Goal: Transaction & Acquisition: Book appointment/travel/reservation

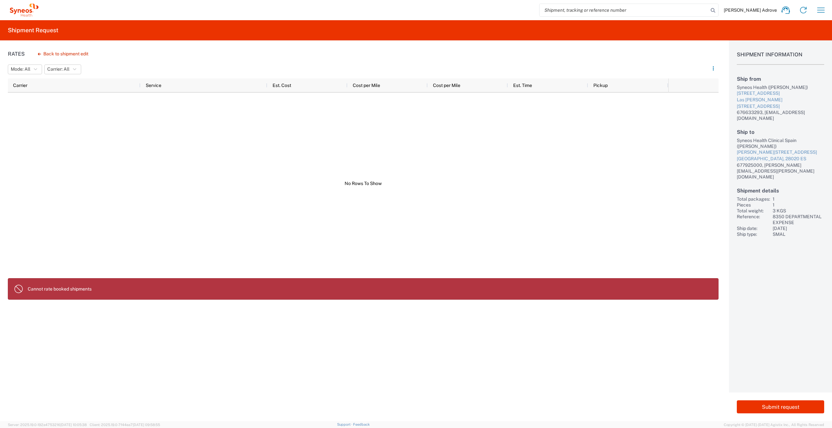
drag, startPoint x: 51, startPoint y: 159, endPoint x: 49, endPoint y: 156, distance: 3.5
click at [51, 159] on div at bounding box center [338, 184] width 661 height 182
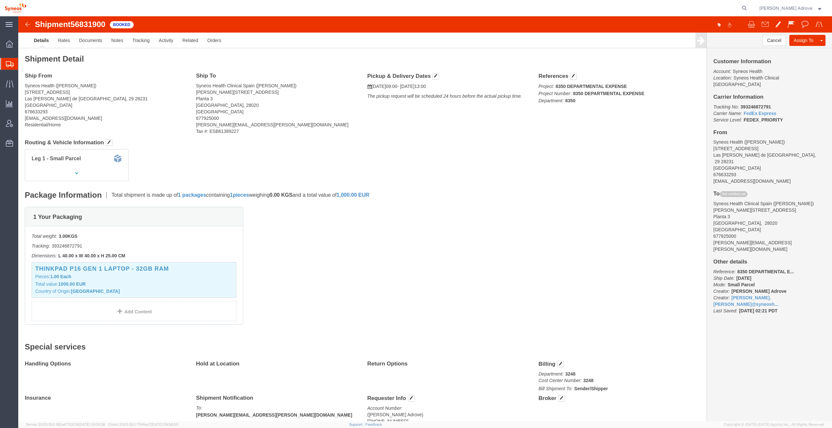
click at [0, 0] on span "Shipment Manager" at bounding box center [0, 0] width 0 height 0
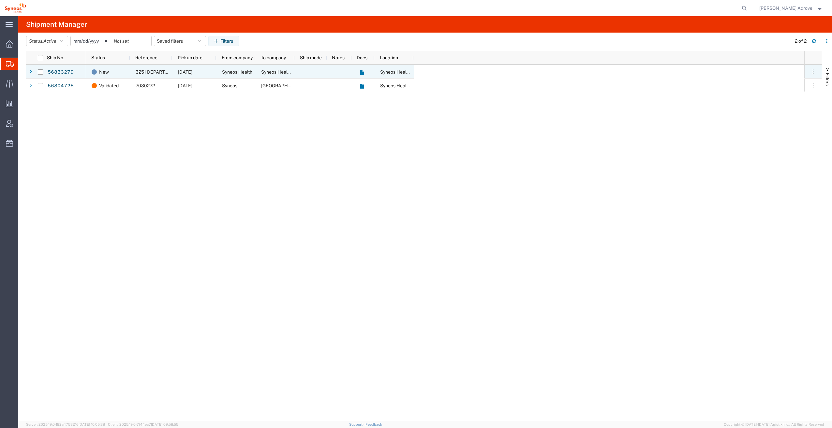
click at [143, 69] on div "3251 DEPARTMENTAL EXPENSE" at bounding box center [151, 72] width 42 height 14
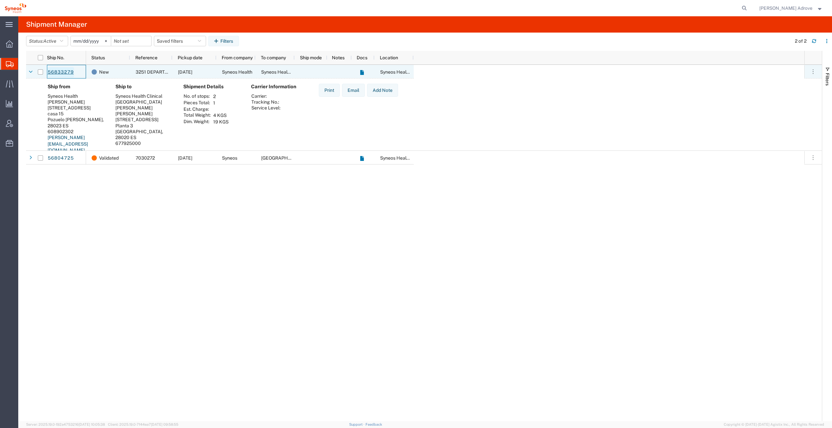
click at [66, 70] on link "56833279" at bounding box center [60, 72] width 27 height 10
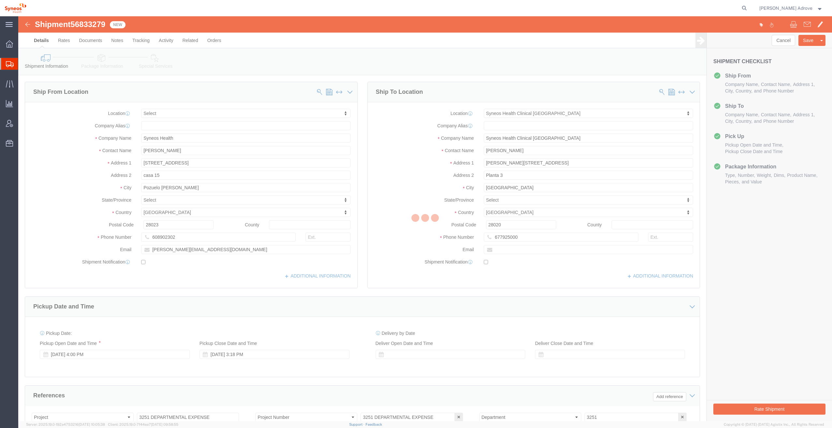
select select
select select "48900"
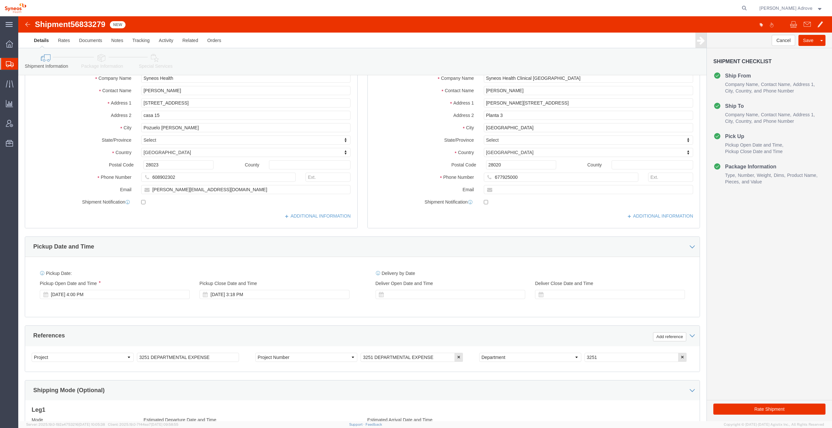
scroll to position [65, 0]
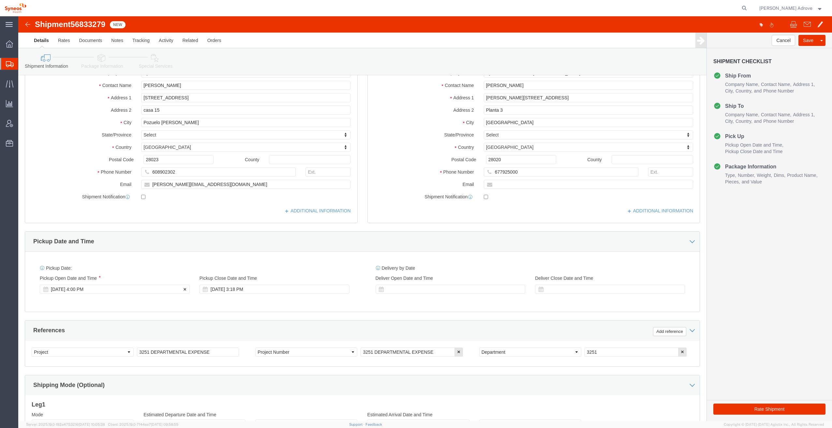
click div "[DATE] 4:00 PM"
click input "4:00 PM"
click input "10:00 PM"
type input "10:00 AM"
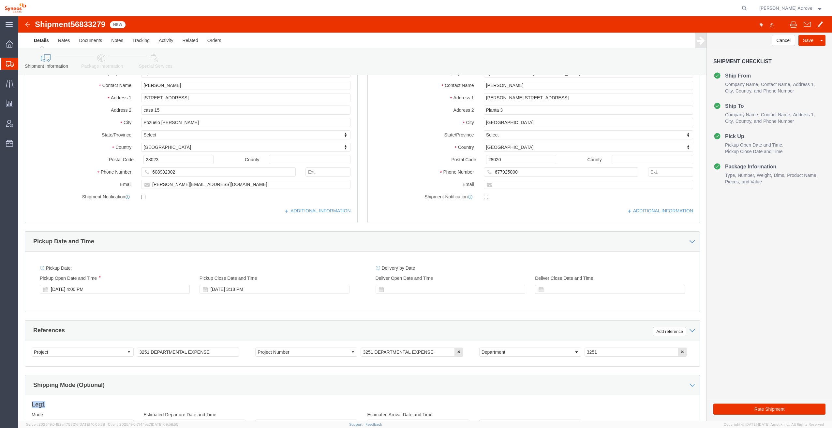
click div "Shipping Mode (Optional) Leg 1 Mode Select Air Less than Truckload Multi-Leg Oc…"
click div "[DATE] 4:00 PM"
click button "Apply"
click div "[DATE] 3:18 PM"
click input "3:18 PM"
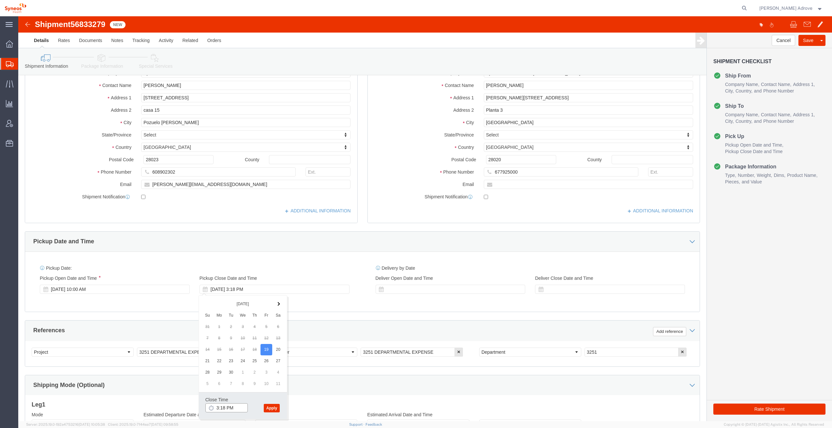
drag, startPoint x: 206, startPoint y: 392, endPoint x: 193, endPoint y: 392, distance: 12.7
click div "3:18 PM"
drag, startPoint x: 207, startPoint y: 391, endPoint x: 193, endPoint y: 392, distance: 14.4
click div "3:18 PM"
click button "Apply"
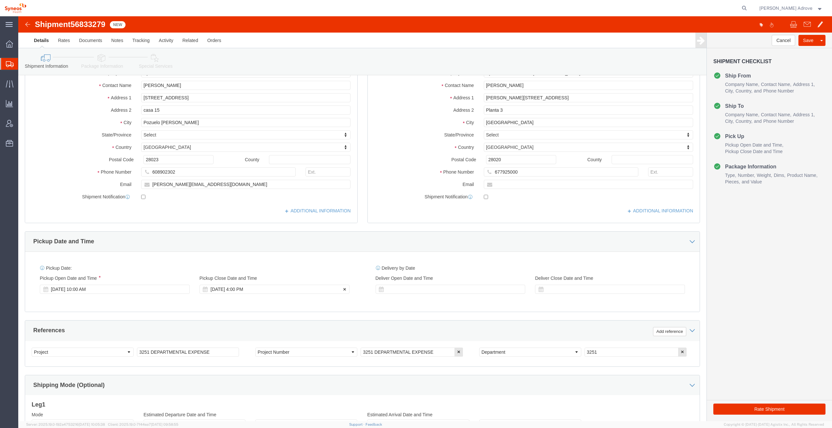
click div "[DATE] 4:00 PM"
click button "Apply"
click div "[DATE] 4:00 PM"
click button "Apply"
click div "[DATE] 4:00 PM"
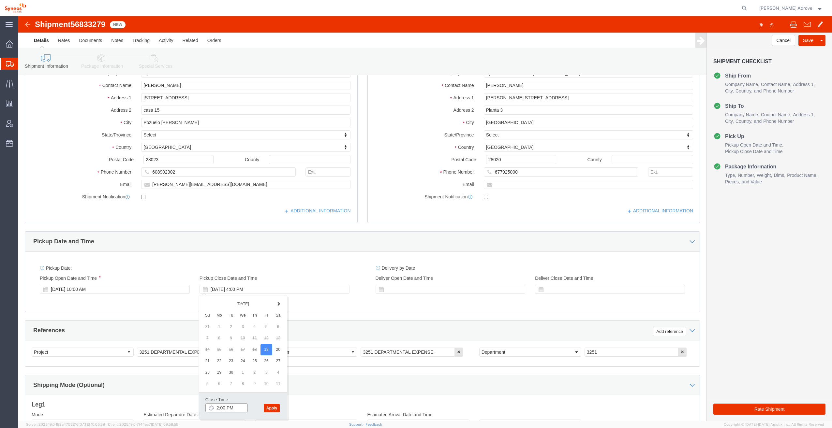
click input "2:00 PM"
drag, startPoint x: 214, startPoint y: 392, endPoint x: 188, endPoint y: 390, distance: 26.1
click input "2:00 PM"
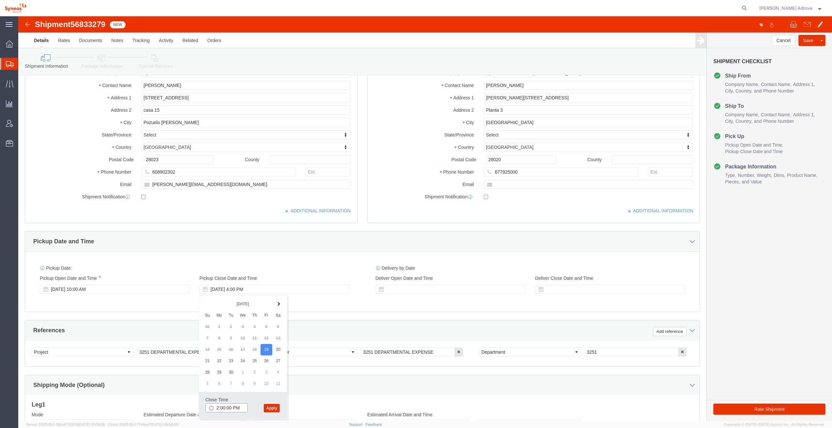
drag, startPoint x: 222, startPoint y: 391, endPoint x: 207, endPoint y: 392, distance: 15.1
click input "2:00:00 PM"
click input "2:00 PM"
click button "Apply"
click div "Pickup Date: Pickup Start Date Pickup Start Time Pickup Open Date and Time [DAT…"
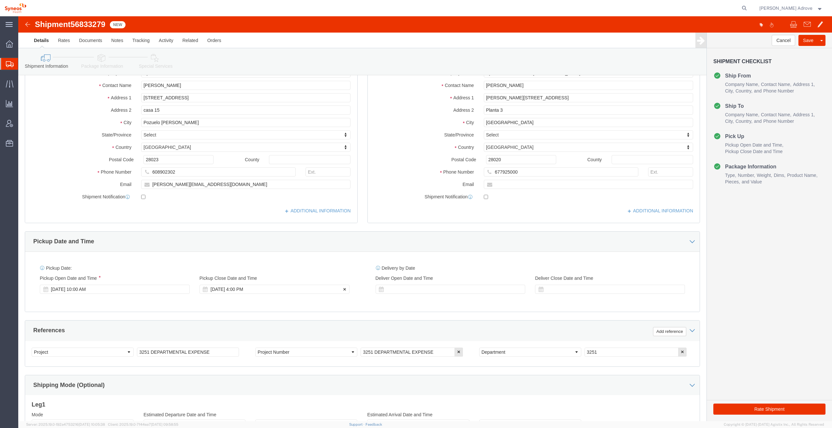
click div "[DATE] 4:00 PM"
click input "2:00 PM"
click div "Close Time 1:00 PM"
click button "Apply"
click div "[DATE] 4:00 PM"
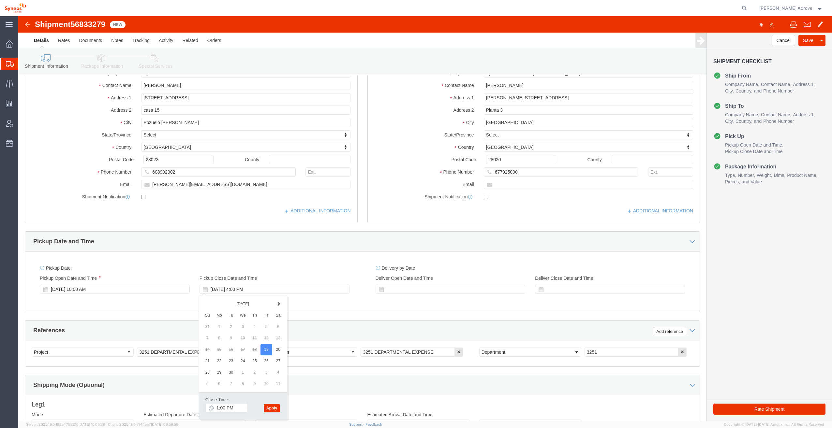
click div "Pickup Date: Pickup Start Date Pickup Start Time Pickup Open Date and Time [DAT…"
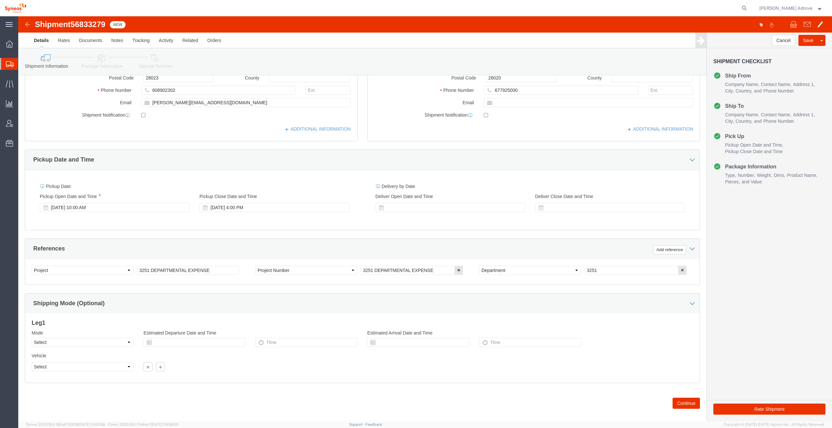
scroll to position [0, 0]
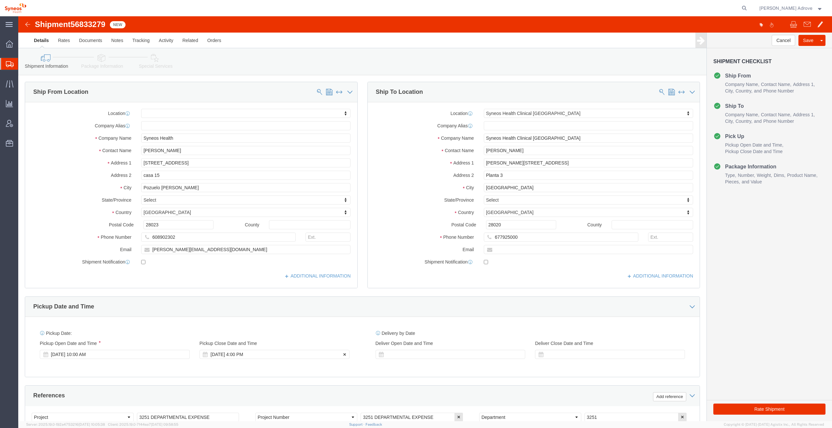
click div "[DATE] 4:00 PM"
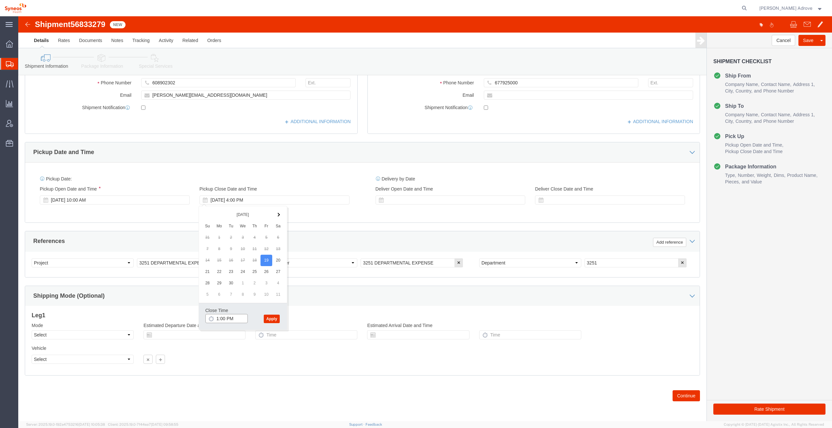
click input "1:00 PM"
click input "2:00 PM"
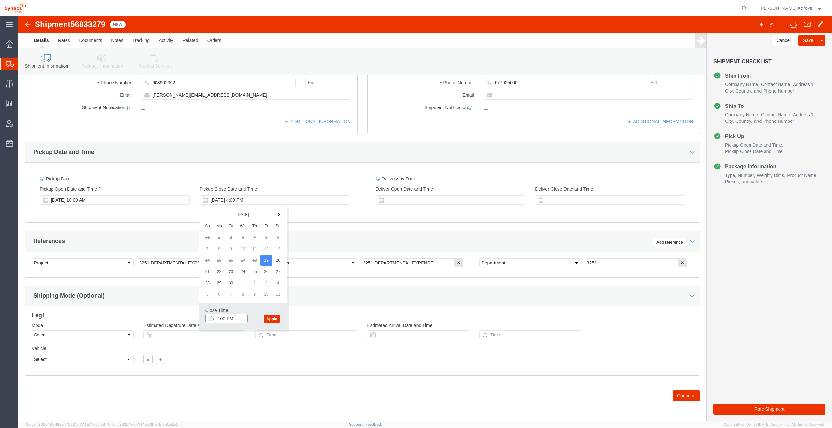
type input "2:00 PM"
click icon
click button "Apply"
click button "Continue"
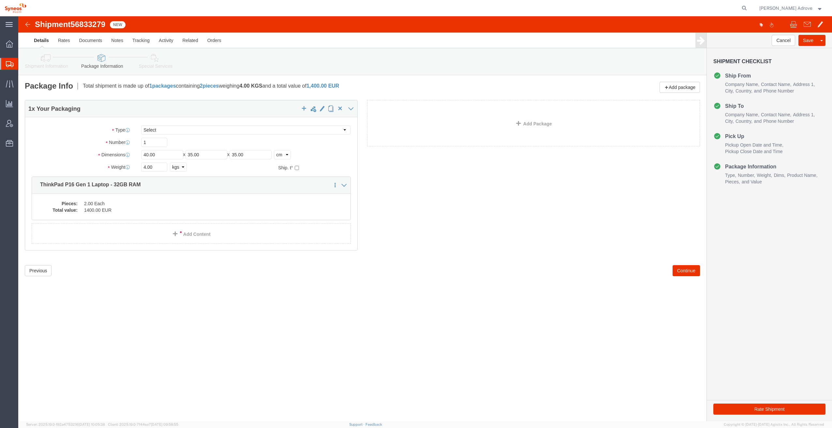
click img
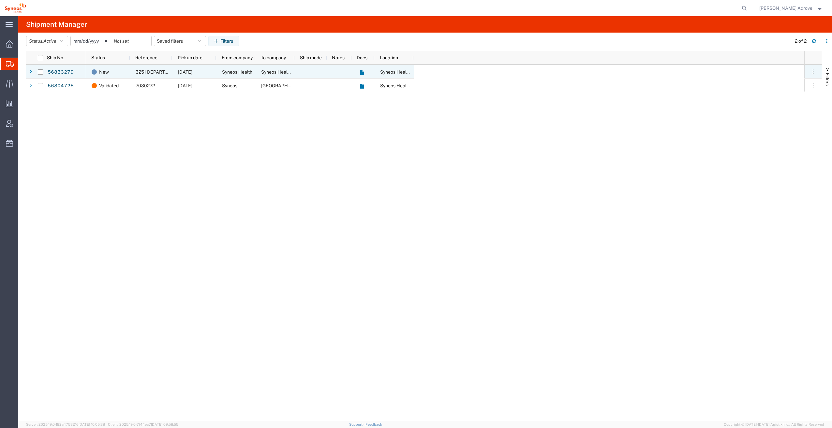
click at [143, 69] on div "3251 DEPARTMENTAL EXPENSE" at bounding box center [151, 72] width 42 height 14
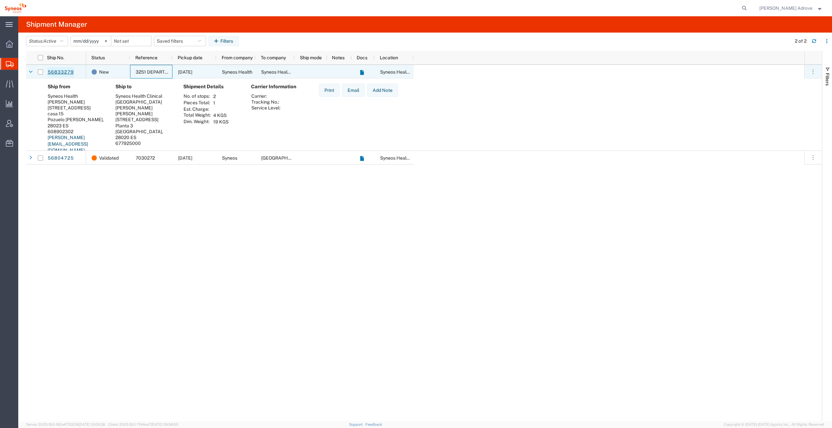
click at [60, 72] on link "56833279" at bounding box center [60, 72] width 27 height 10
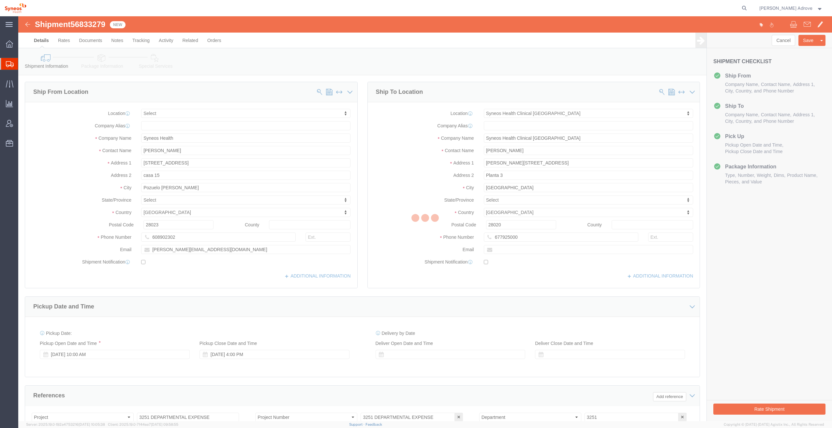
select select
select select "48900"
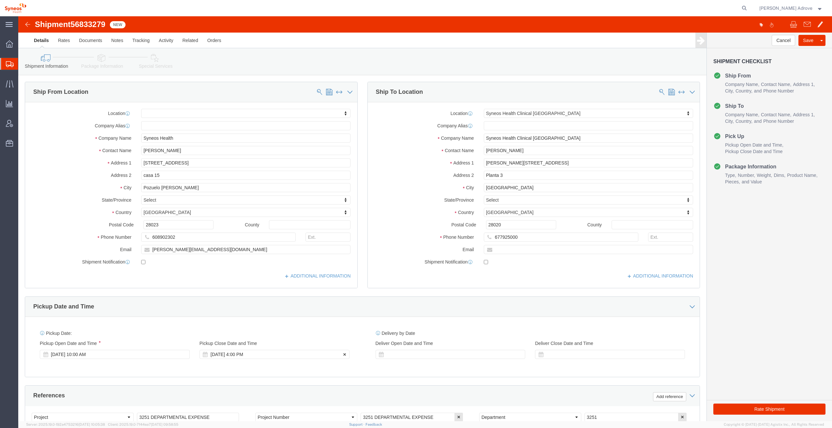
click div "[DATE] 4:00 PM"
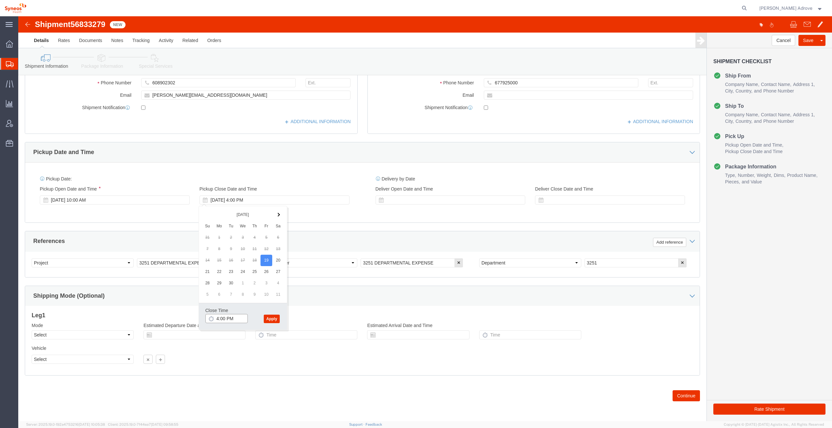
click input "4:00 PM"
type input "2:00 PM"
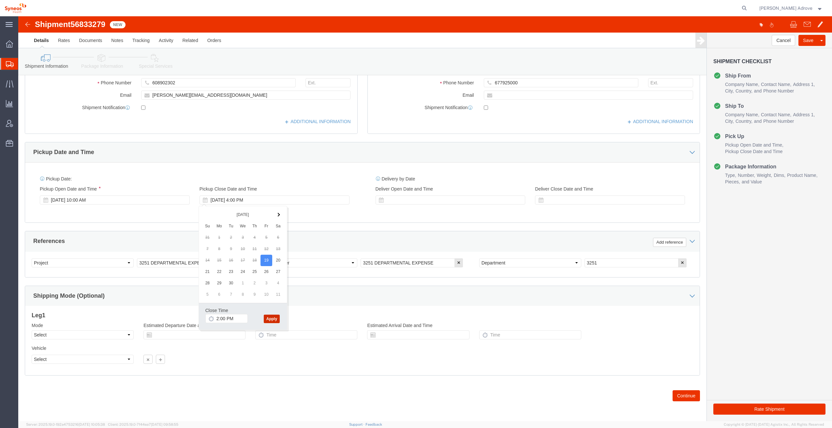
click button "Apply"
click div "Delivery by Date Delivery Start Date Delivery Start Time Deliver Open Date and …"
click div "Pickup Start Date Pickup Start Time Pickup Open Date and Time [DATE] 10:00 AM P…"
click div "[DATE] 2:00 PM"
click button "Apply"
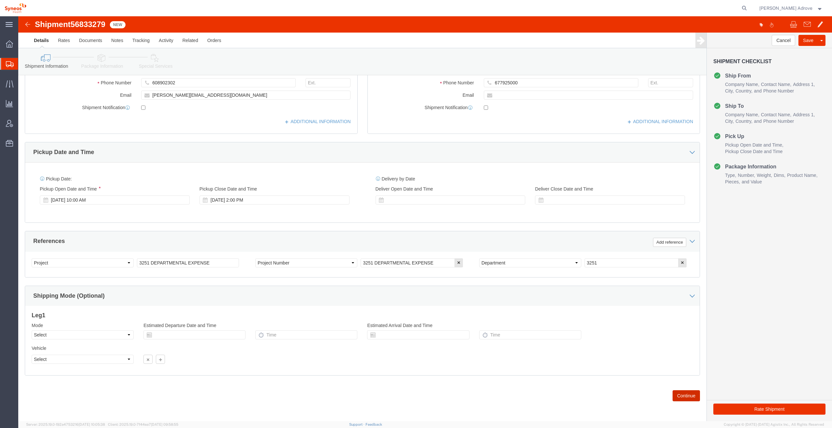
click button "Continue"
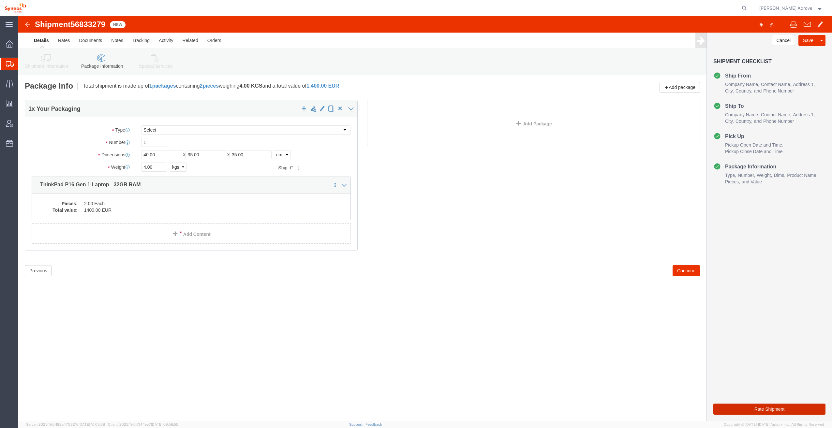
click button "Rate Shipment"
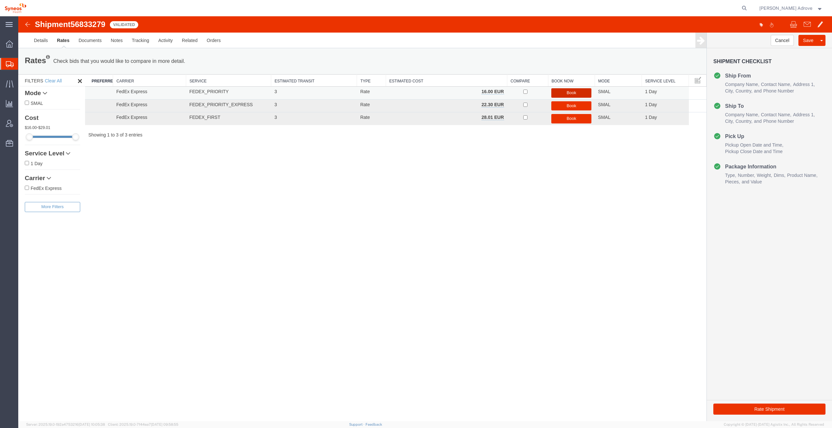
click at [569, 89] on button "Book" at bounding box center [571, 92] width 40 height 9
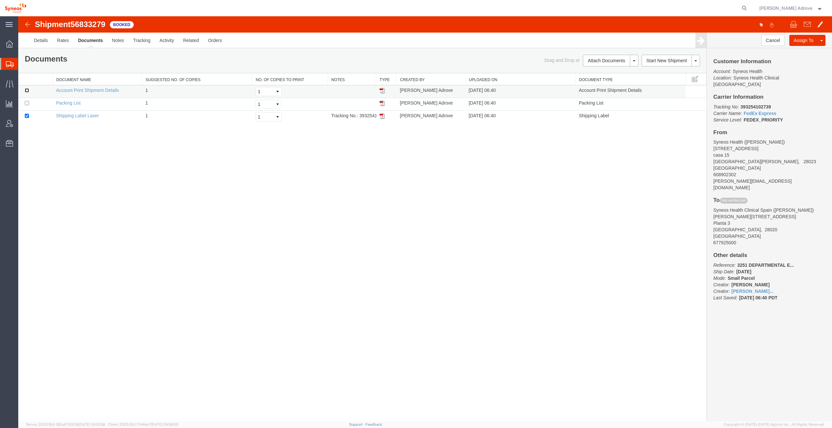
click at [27, 92] on input "checkbox" at bounding box center [27, 90] width 4 height 4
checkbox input "true"
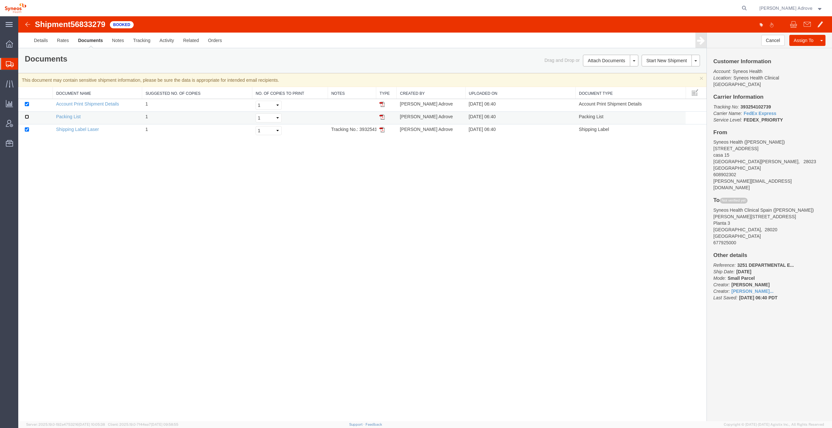
click at [26, 117] on input "checkbox" at bounding box center [27, 117] width 4 height 4
checkbox input "true"
click at [615, 81] on link "Email Documents" at bounding box center [609, 82] width 57 height 10
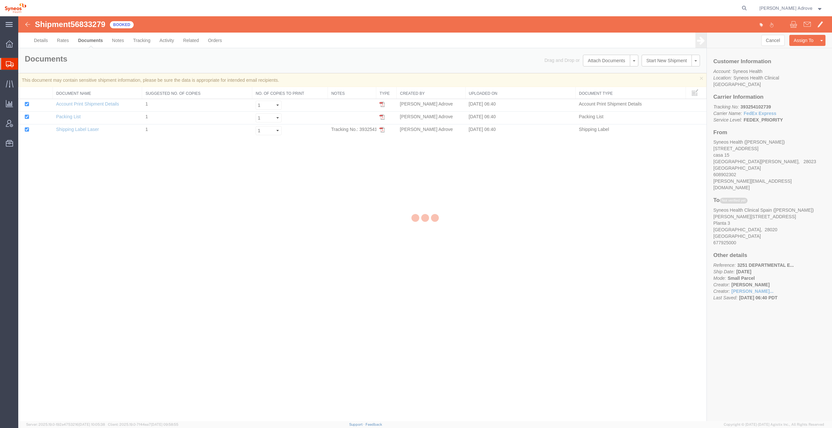
checkbox input "true"
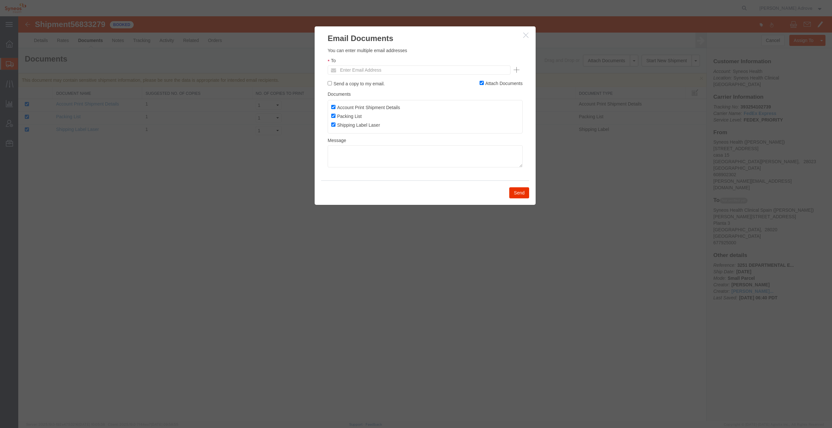
click at [328, 83] on div "Please fix the following errors You can enter multiple email addresses To Enter…" at bounding box center [425, 112] width 221 height 137
click at [330, 83] on input "Send a copy to my email." at bounding box center [330, 83] width 4 height 4
checkbox input "true"
click at [350, 72] on input "text" at bounding box center [375, 70] width 76 height 8
type input "[PERSON_NAME][EMAIL_ADDRESS][DOMAIN_NAME]"
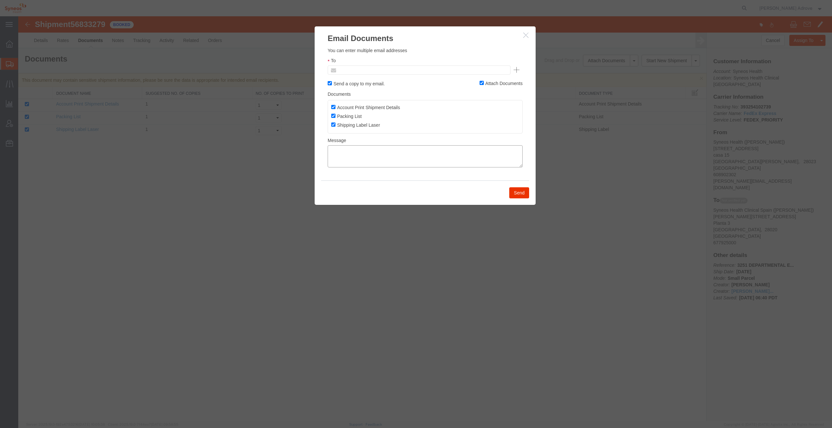
type input "Enter Email Address"
click at [349, 152] on textarea at bounding box center [425, 156] width 195 height 22
type textarea "Hola [PERSON_NAME] Aquí tienes la etiqueta de envío. Un saludo"
paste input "[PERSON_NAME][EMAIL_ADDRESS][DOMAIN_NAME]"
type input "[PERSON_NAME][EMAIL_ADDRESS][DOMAIN_NAME]"
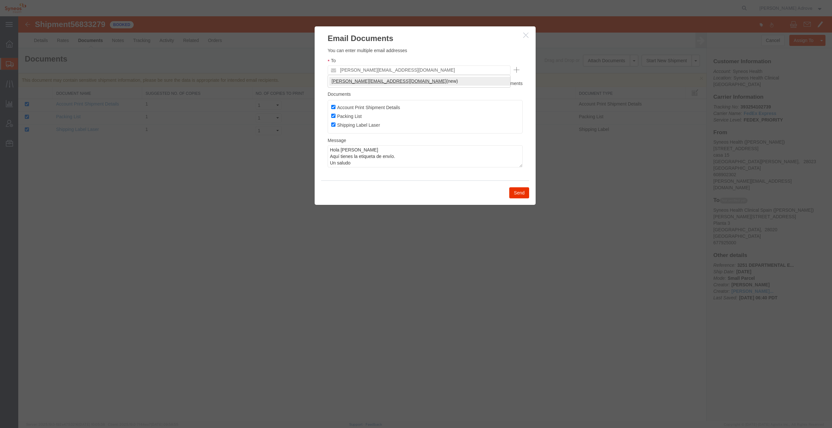
type input "[PERSON_NAME][EMAIL_ADDRESS][DOMAIN_NAME]"
click at [518, 193] on button "Send" at bounding box center [519, 193] width 20 height 11
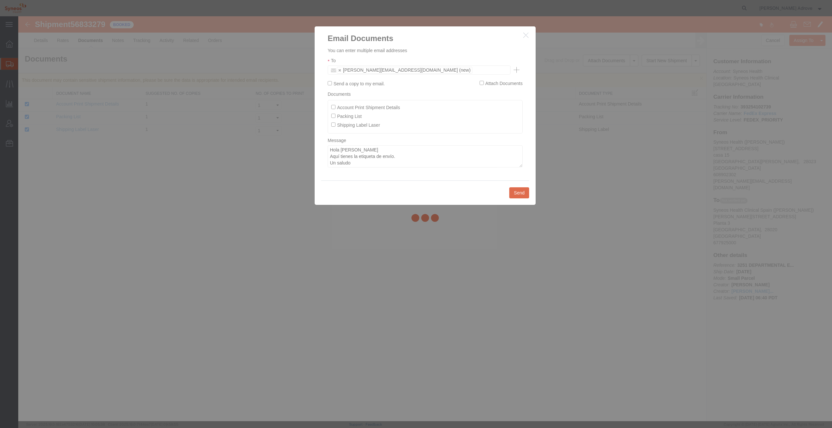
checkbox input "false"
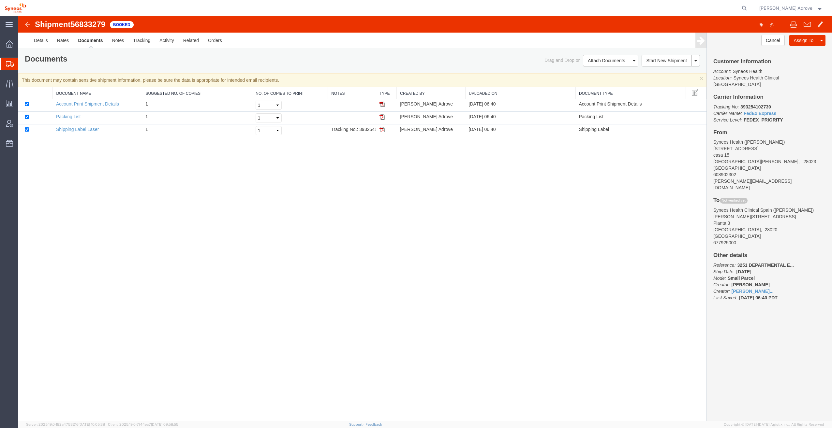
click at [810, 303] on div "Customer Information Account: Syneos Health Location: Syneos Health Clinical Sp…" at bounding box center [769, 183] width 125 height 270
click at [0, 0] on span "Shipment Manager" at bounding box center [0, 0] width 0 height 0
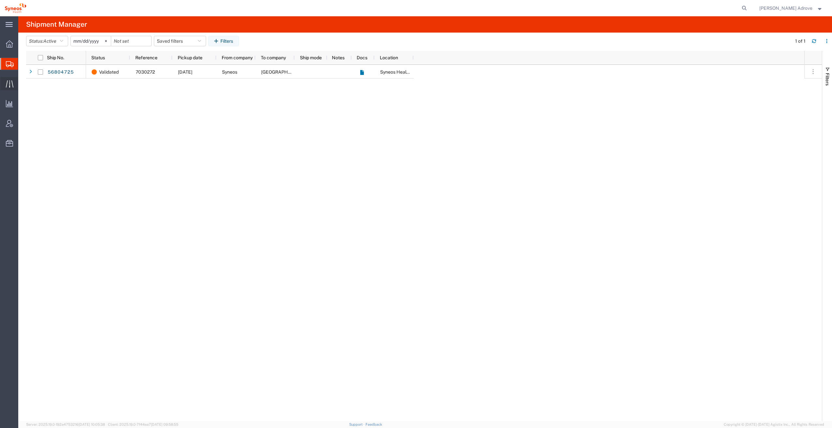
click at [9, 81] on icon at bounding box center [10, 83] width 8 height 7
